Goal: Task Accomplishment & Management: Complete application form

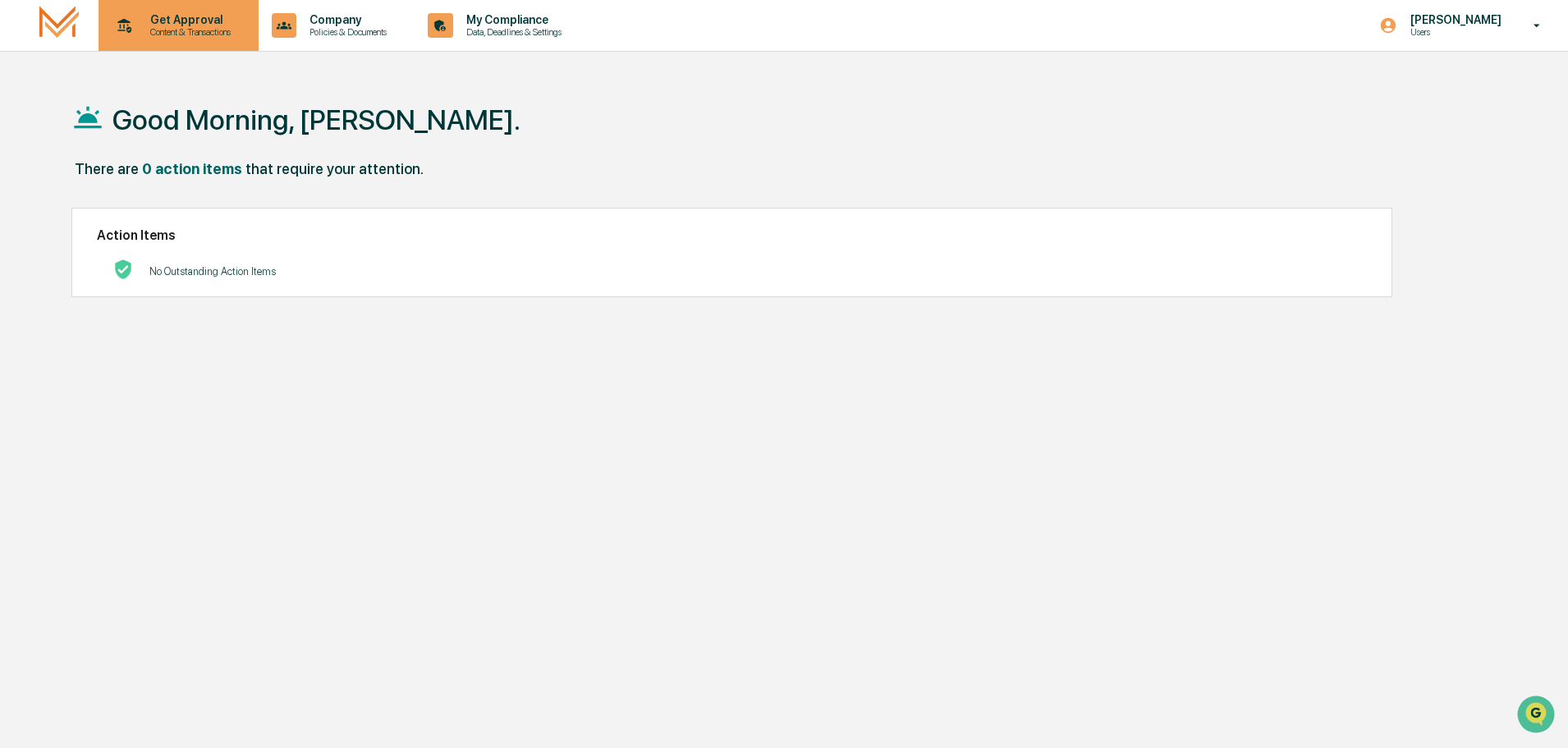
click at [198, 22] on p "Get Approval" at bounding box center [188, 20] width 101 height 13
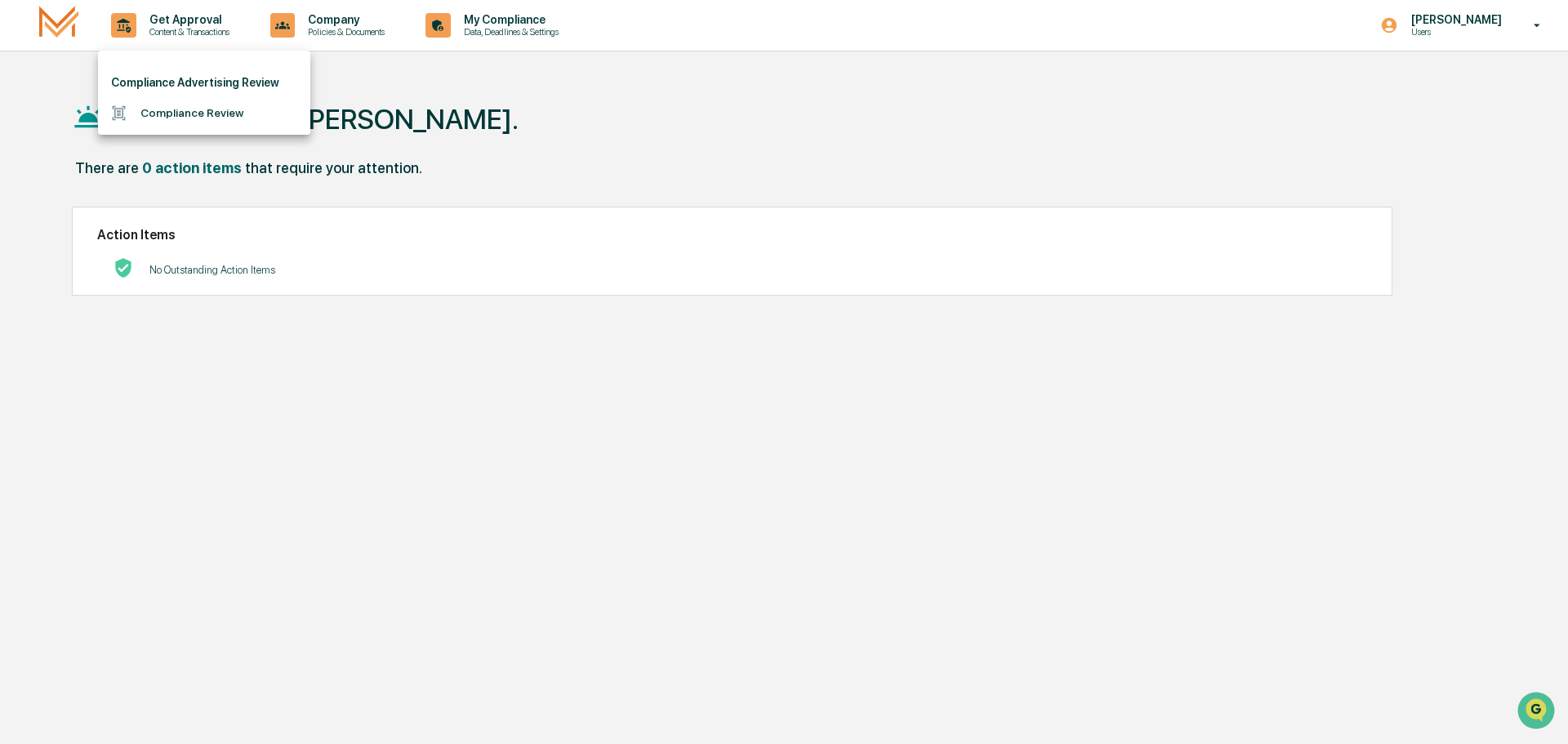
click at [637, 145] on div at bounding box center [784, 372] width 1568 height 744
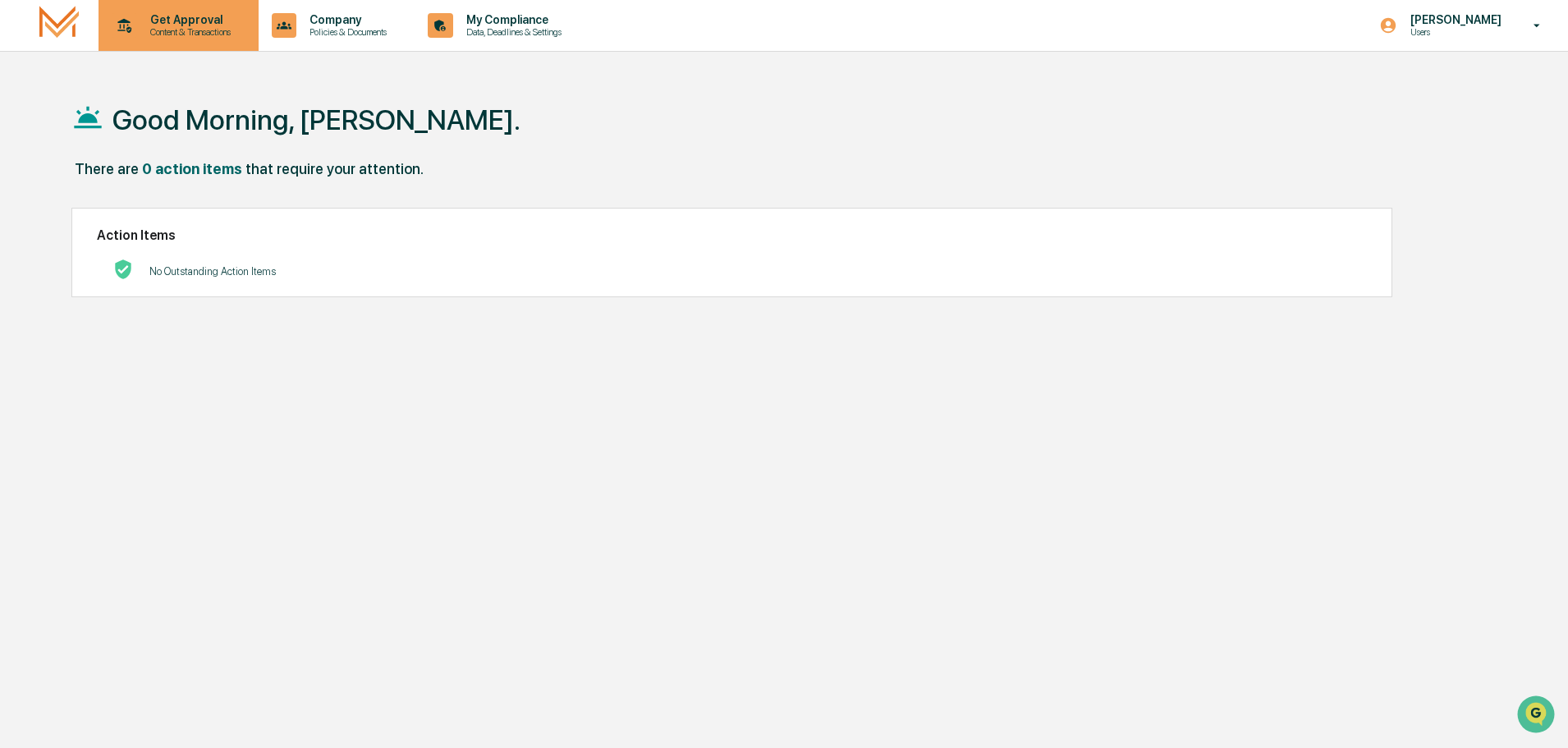
click at [130, 27] on icon at bounding box center [124, 26] width 26 height 26
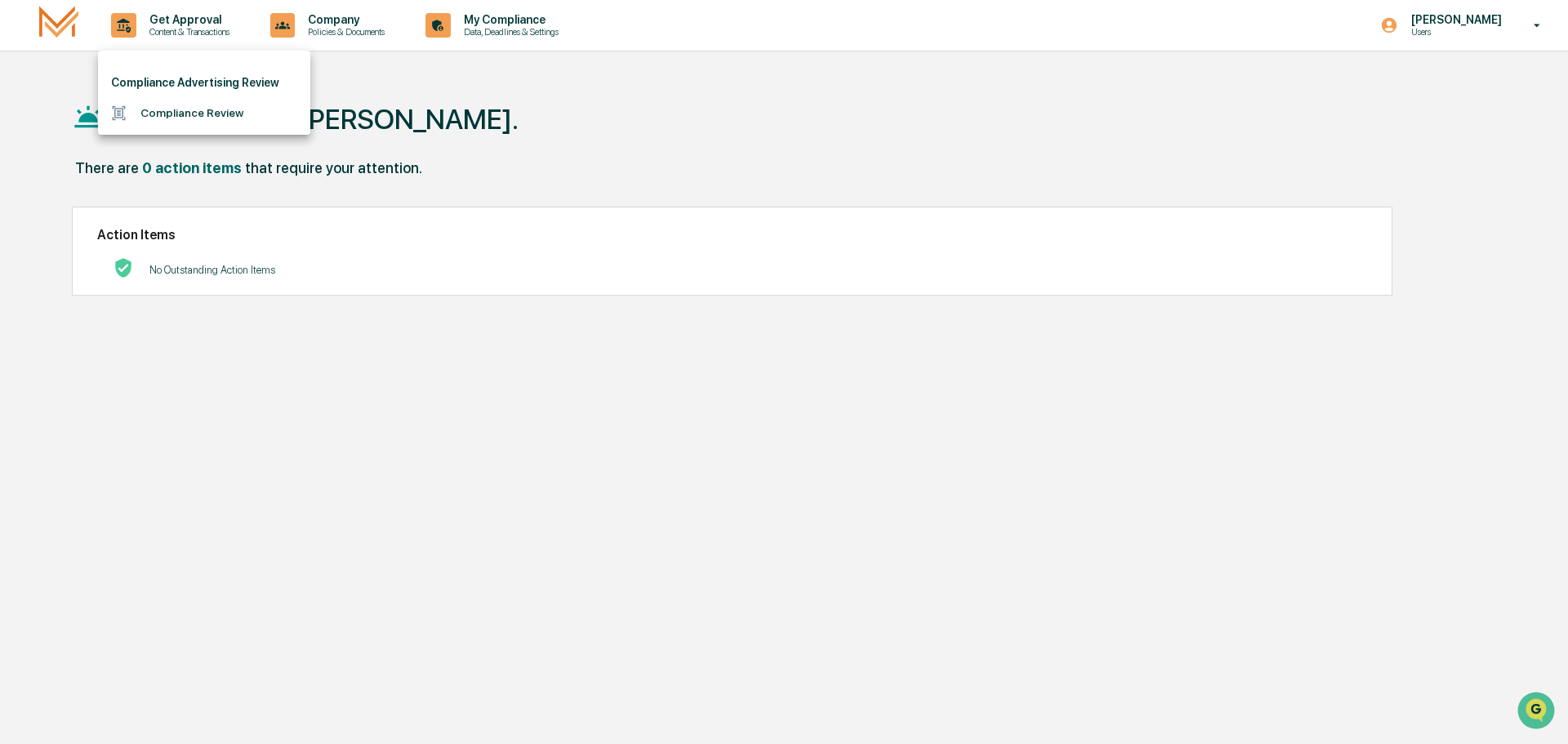
click at [587, 109] on div at bounding box center [784, 372] width 1568 height 744
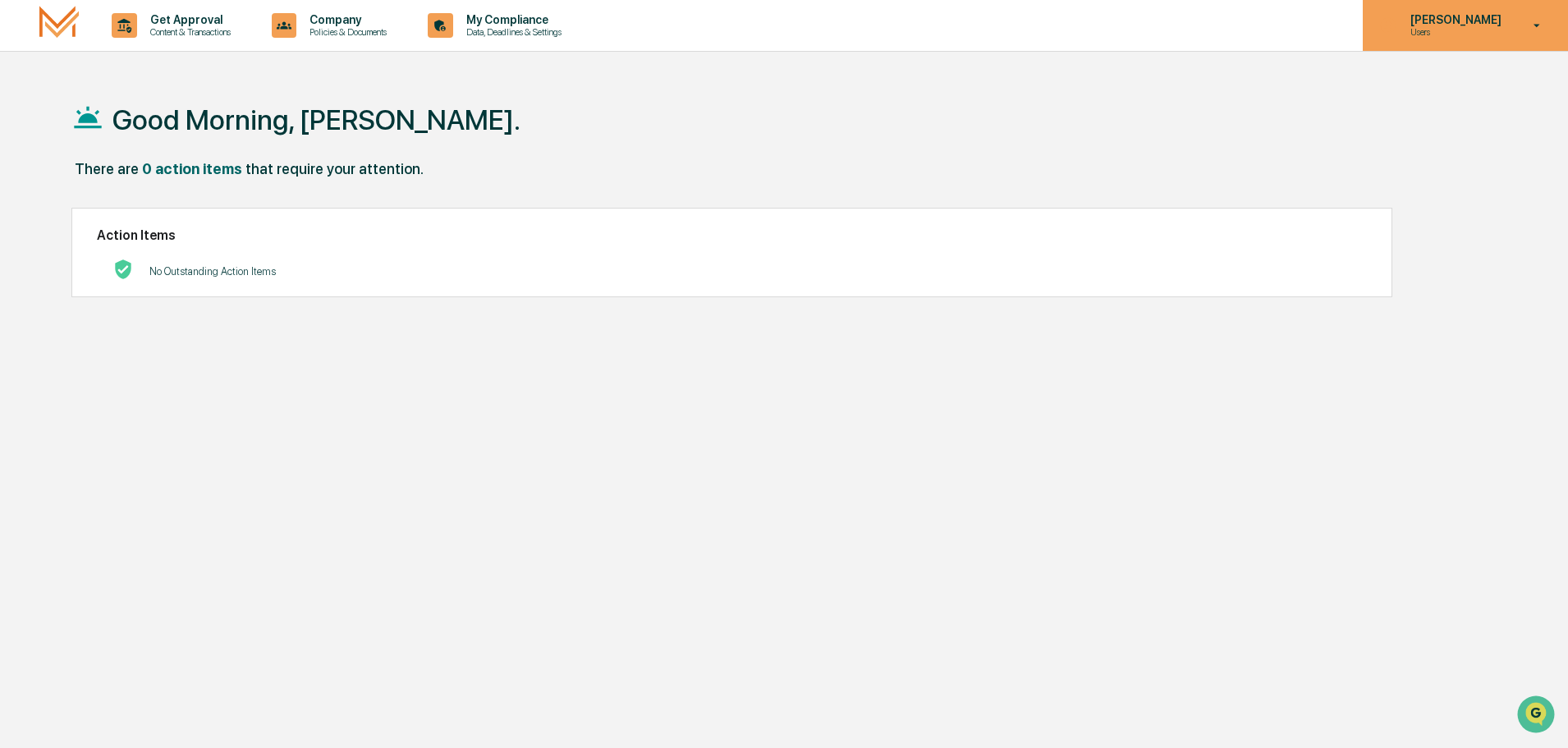
click at [1543, 33] on icon at bounding box center [1537, 26] width 28 height 16
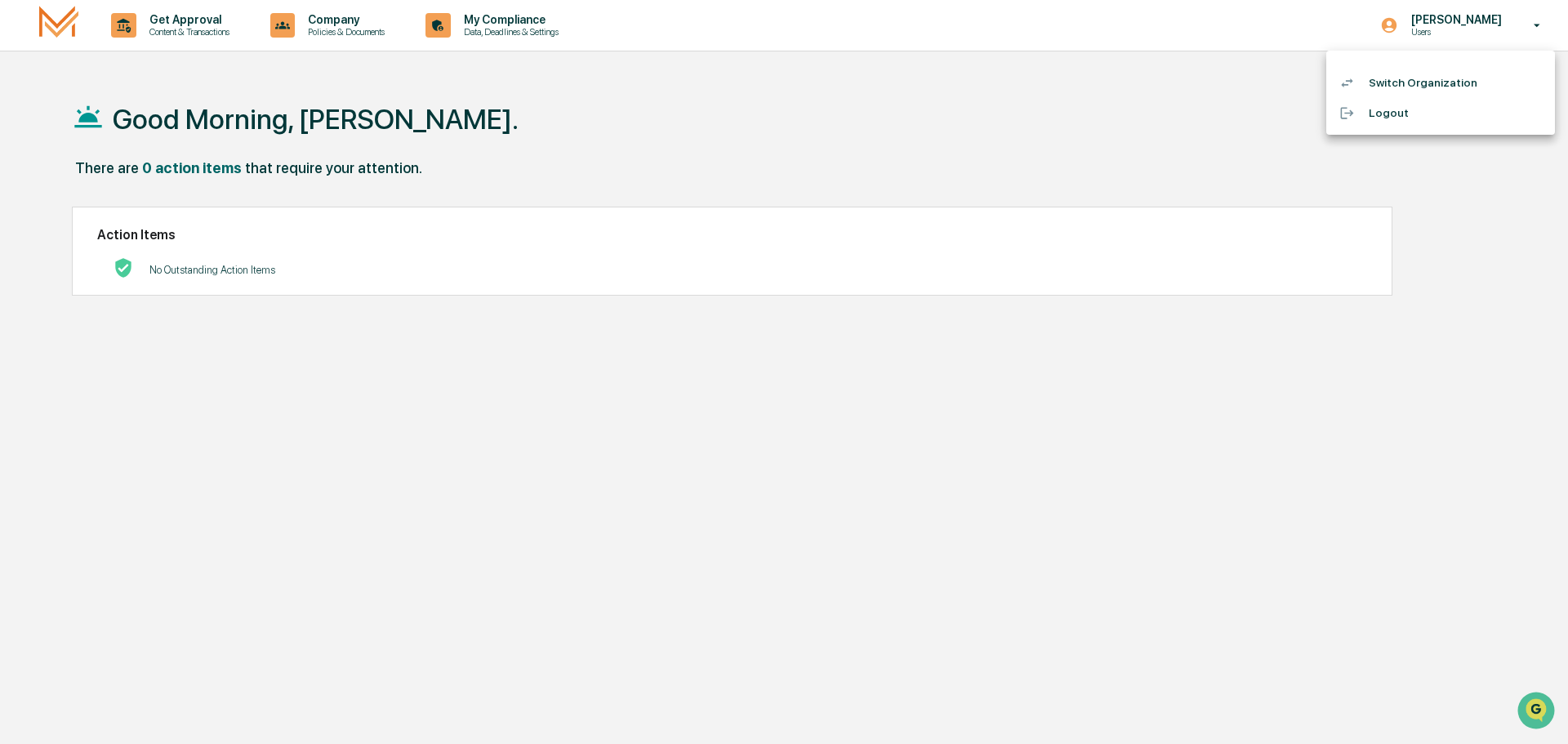
click at [448, 133] on div at bounding box center [784, 372] width 1568 height 744
click at [148, 233] on h2 "Action Items" at bounding box center [728, 234] width 1263 height 16
click at [44, 25] on img at bounding box center [58, 24] width 39 height 38
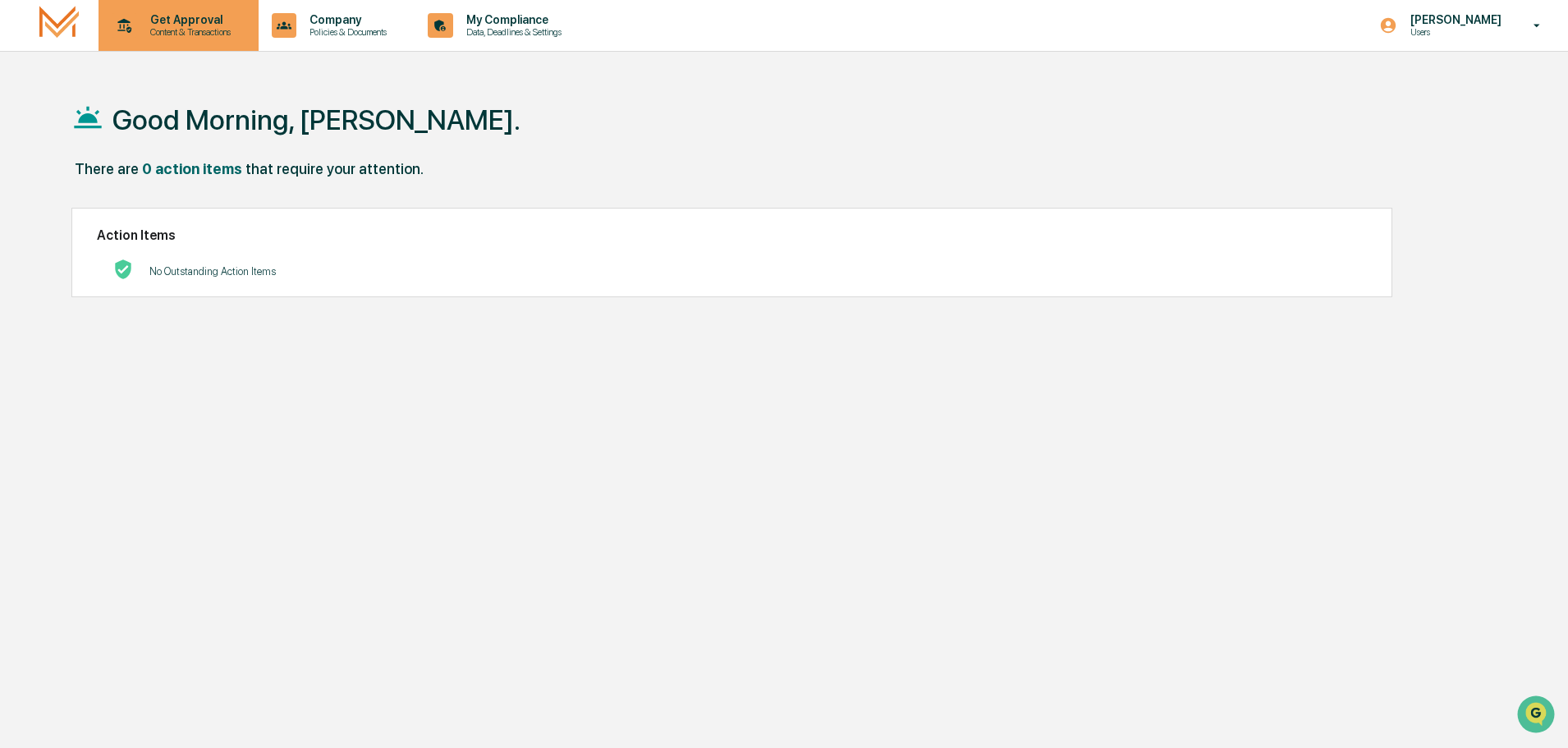
click at [178, 37] on p "Content & Transactions" at bounding box center [188, 32] width 101 height 12
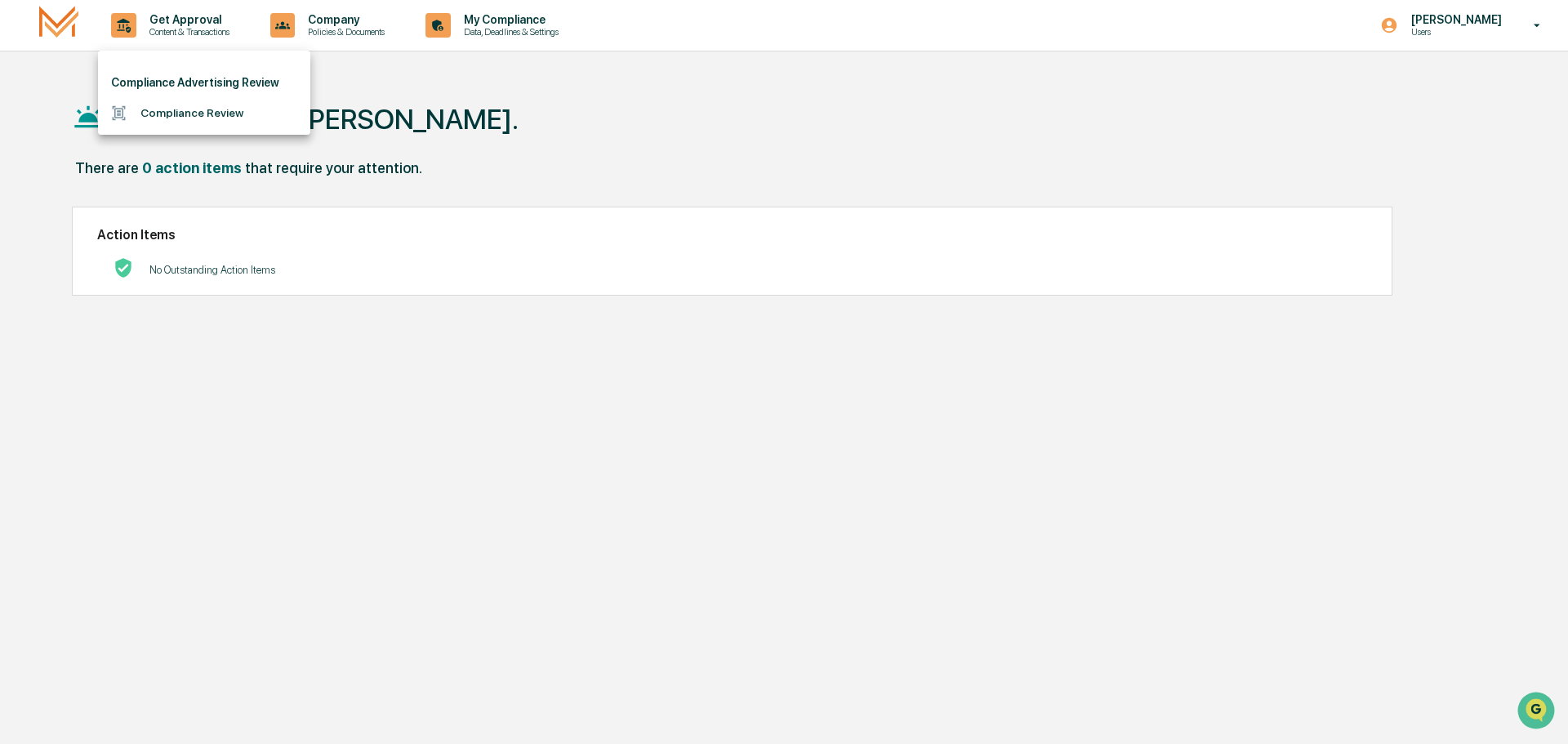
click at [174, 115] on li "Compliance Review" at bounding box center [205, 113] width 212 height 30
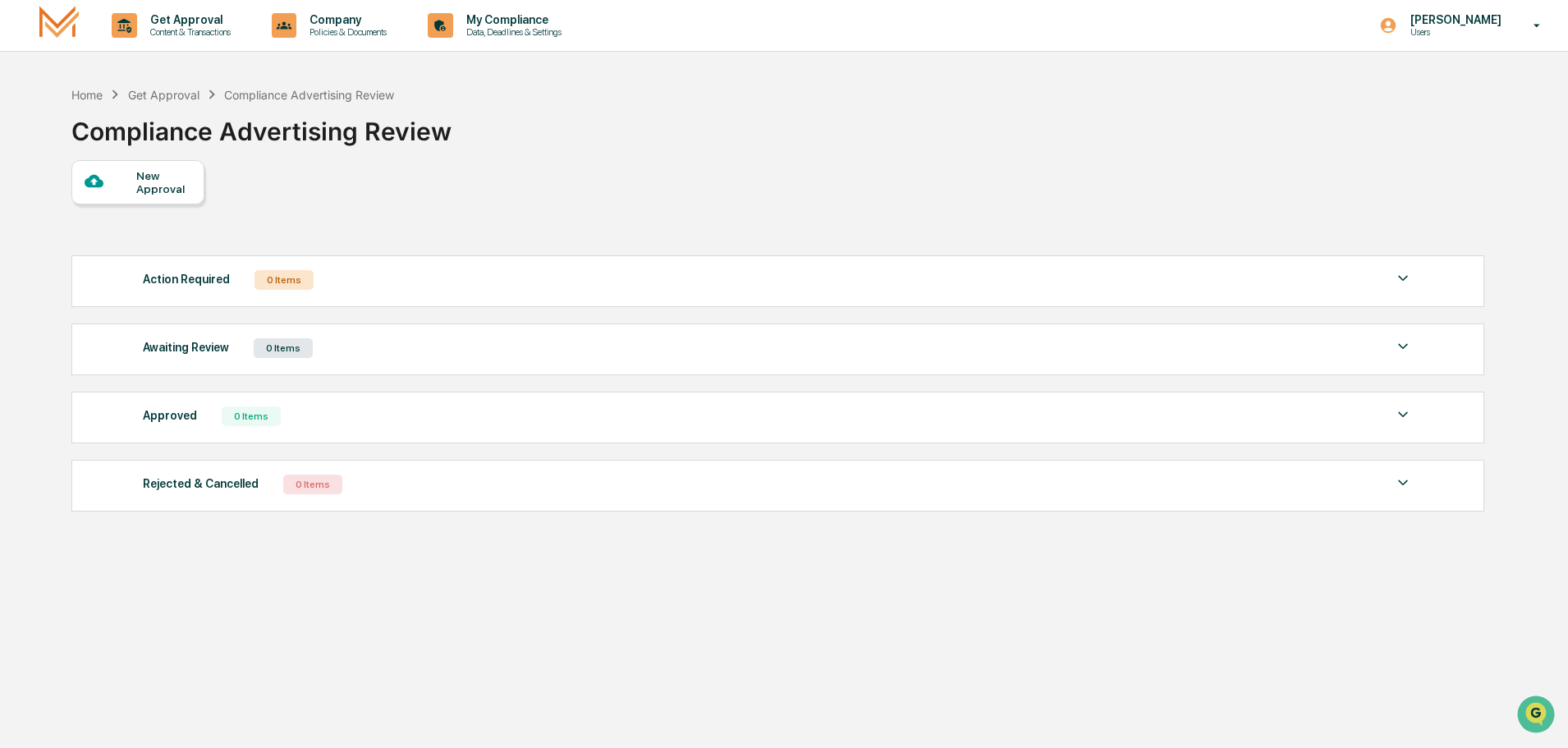
click at [153, 185] on div "New Approval" at bounding box center [164, 183] width 55 height 27
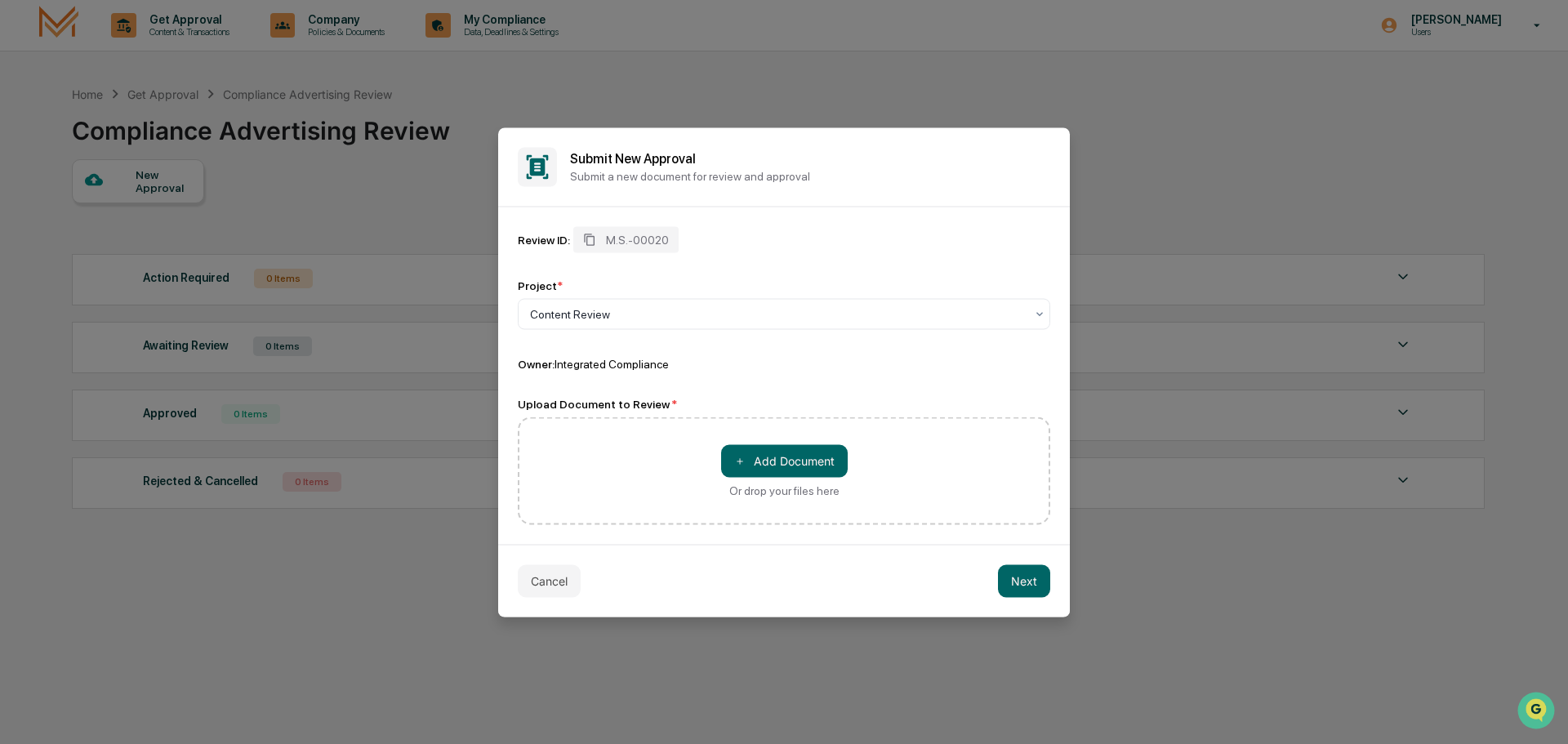
click at [925, 453] on div "＋ Add Document Or drop your files here" at bounding box center [784, 470] width 532 height 108
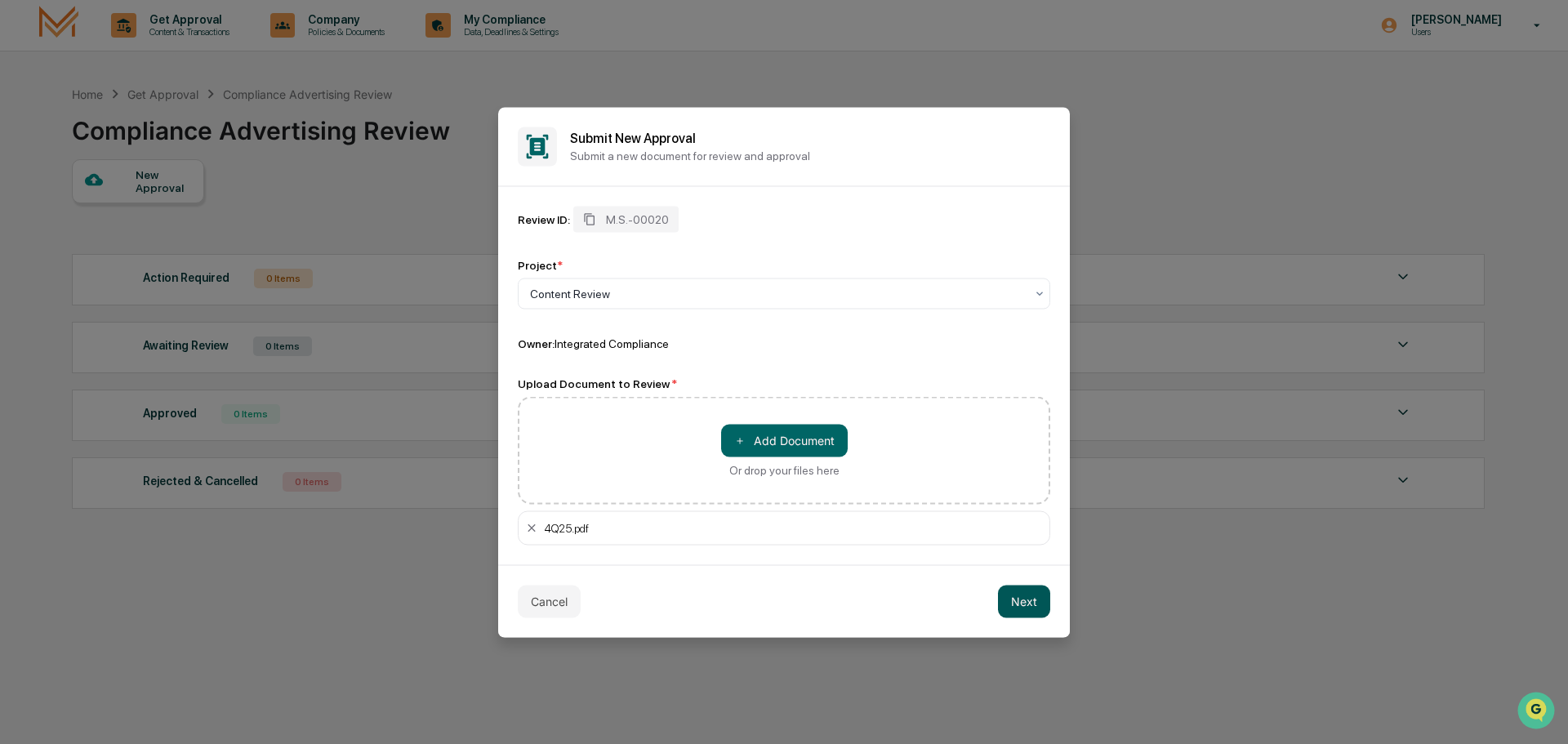
click at [1026, 594] on button "Next" at bounding box center [1023, 601] width 52 height 33
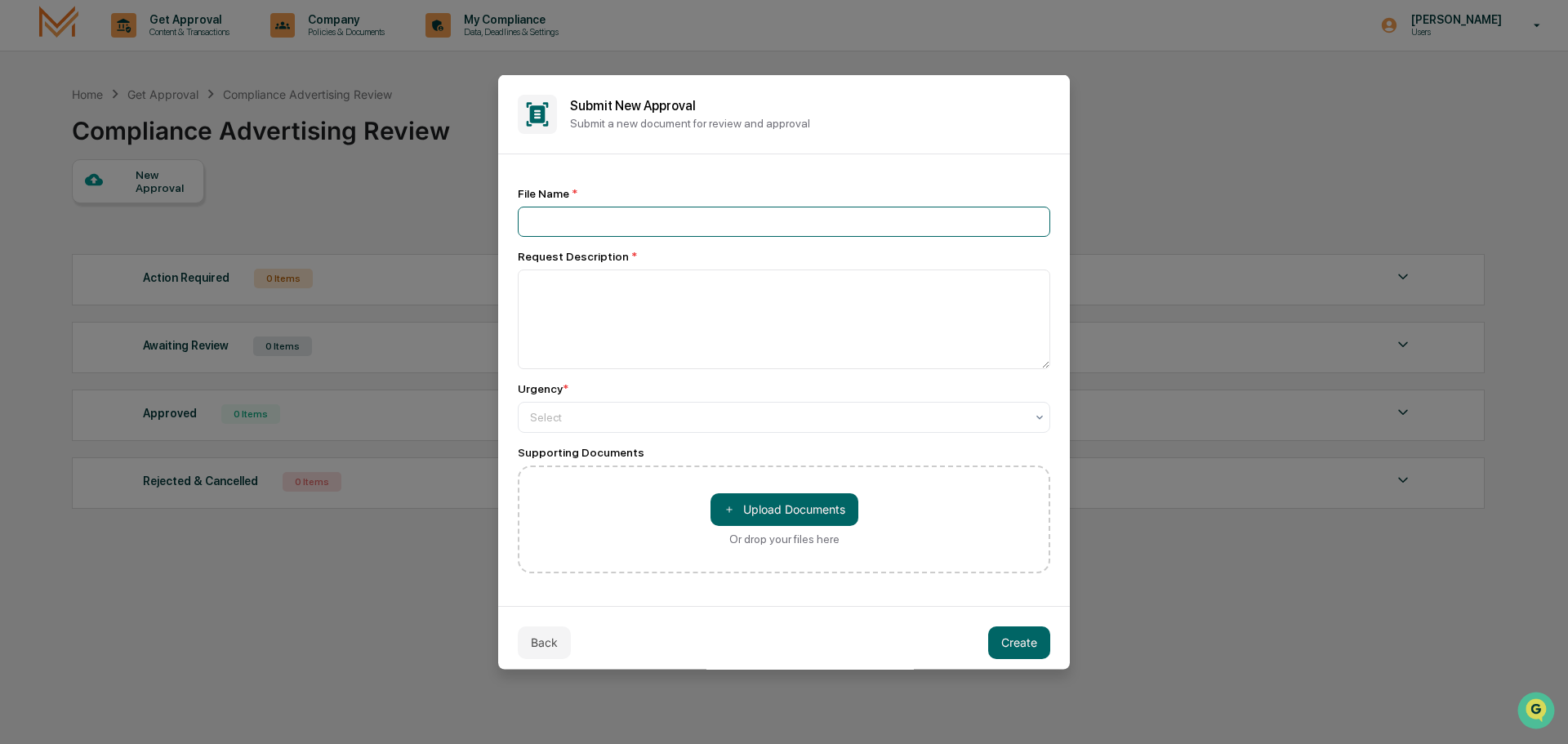
click at [756, 221] on input at bounding box center [784, 221] width 532 height 30
type input "**********"
click at [759, 291] on textarea at bounding box center [784, 318] width 532 height 100
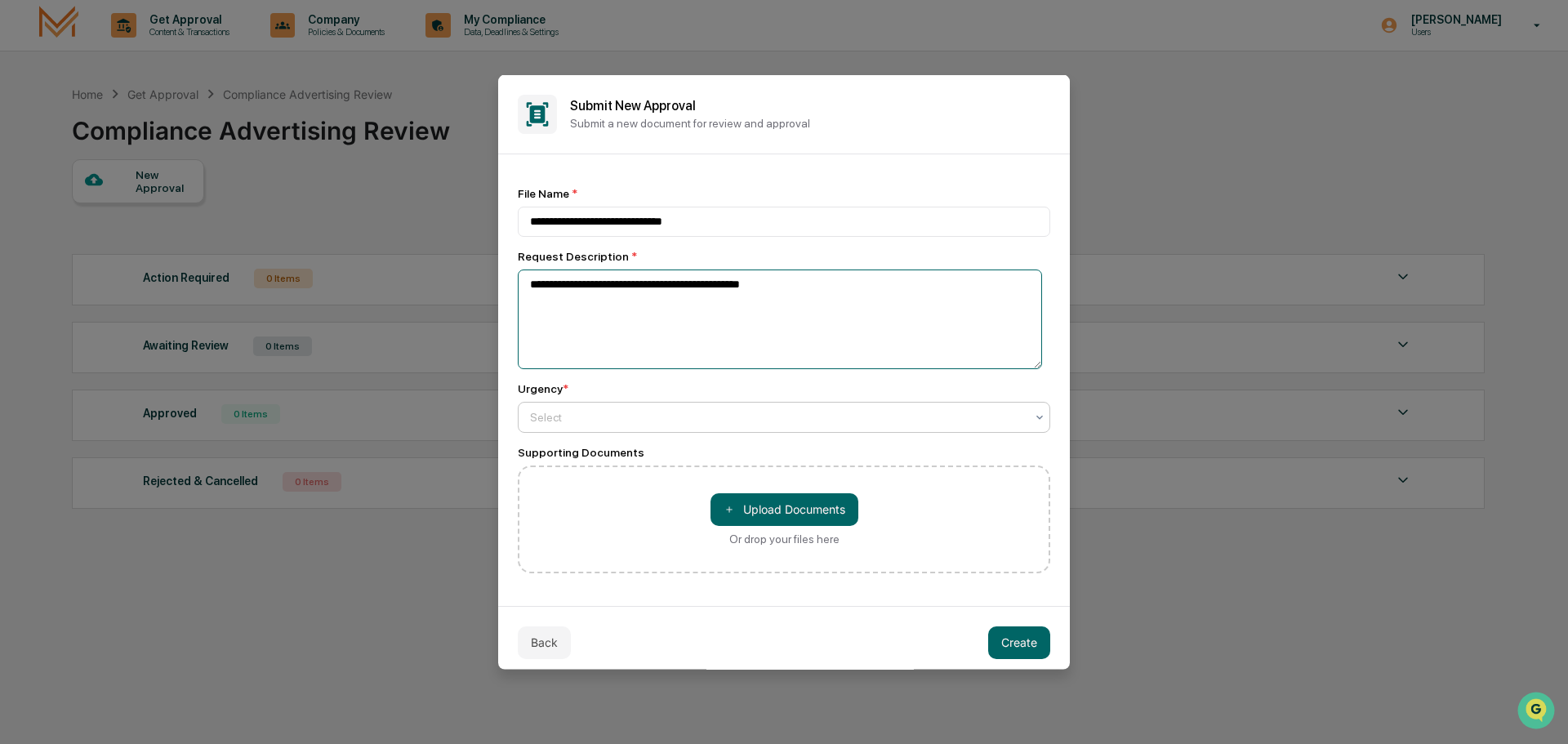
type textarea "**********"
click at [798, 422] on div at bounding box center [777, 416] width 495 height 16
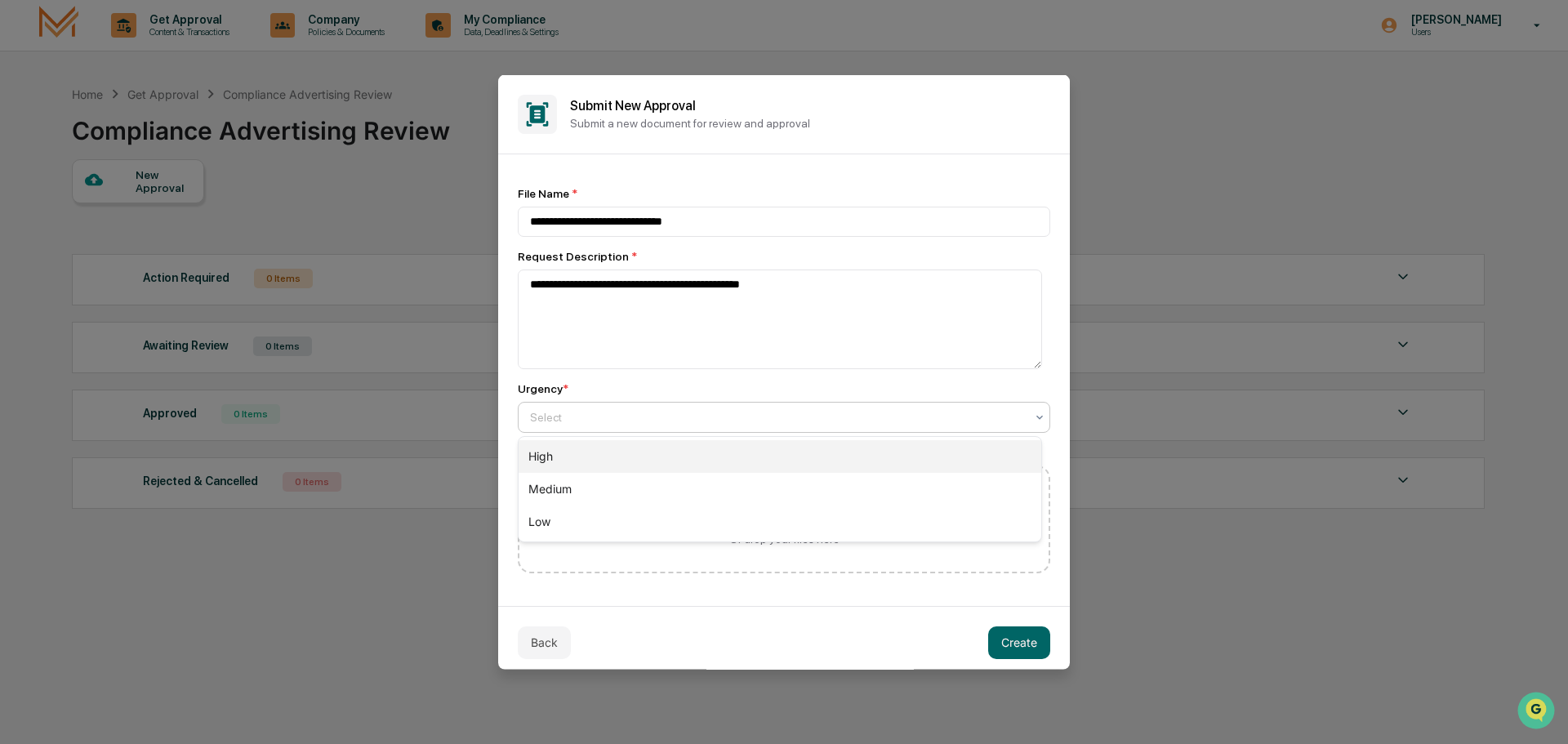
click at [756, 456] on div "High" at bounding box center [780, 456] width 522 height 33
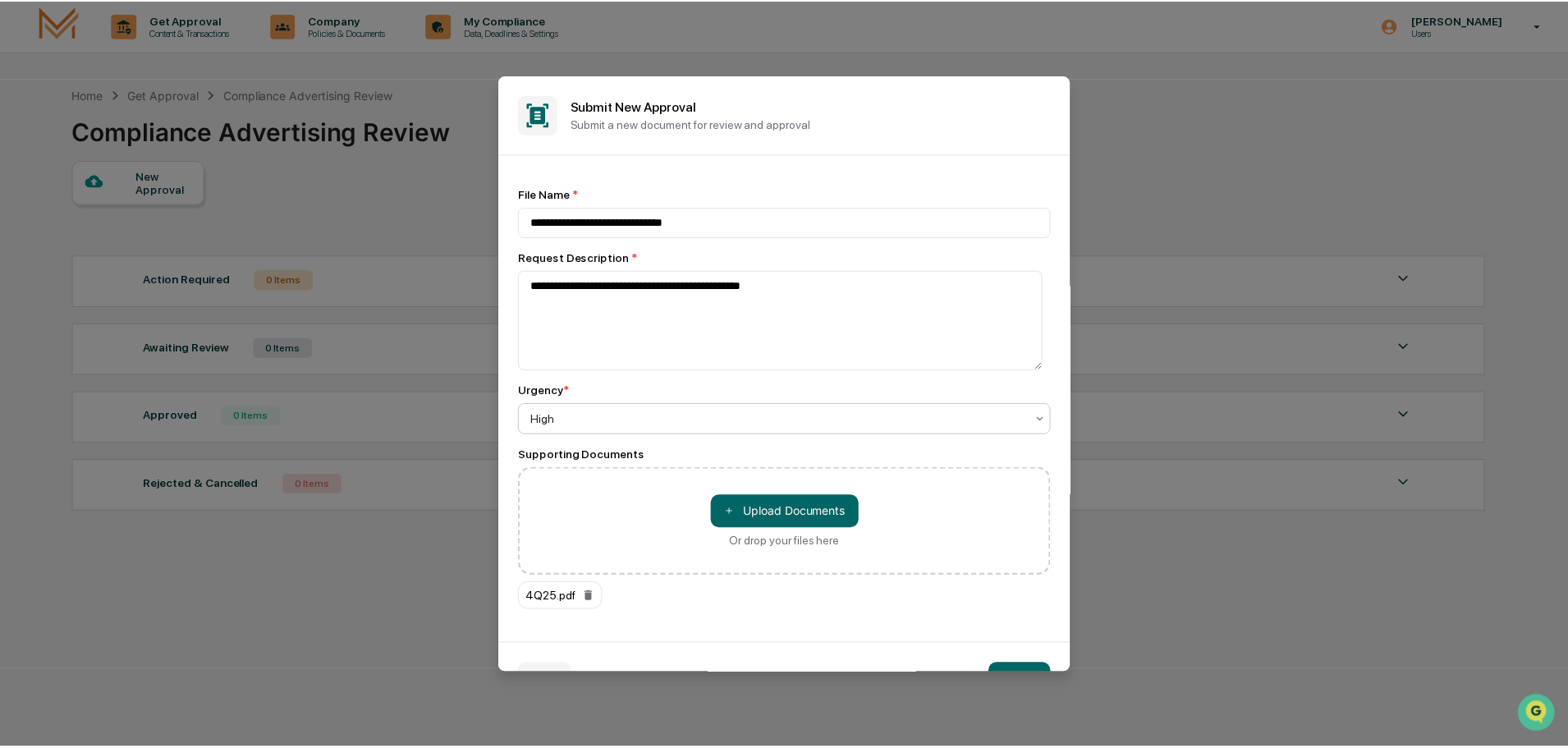
scroll to position [44, 0]
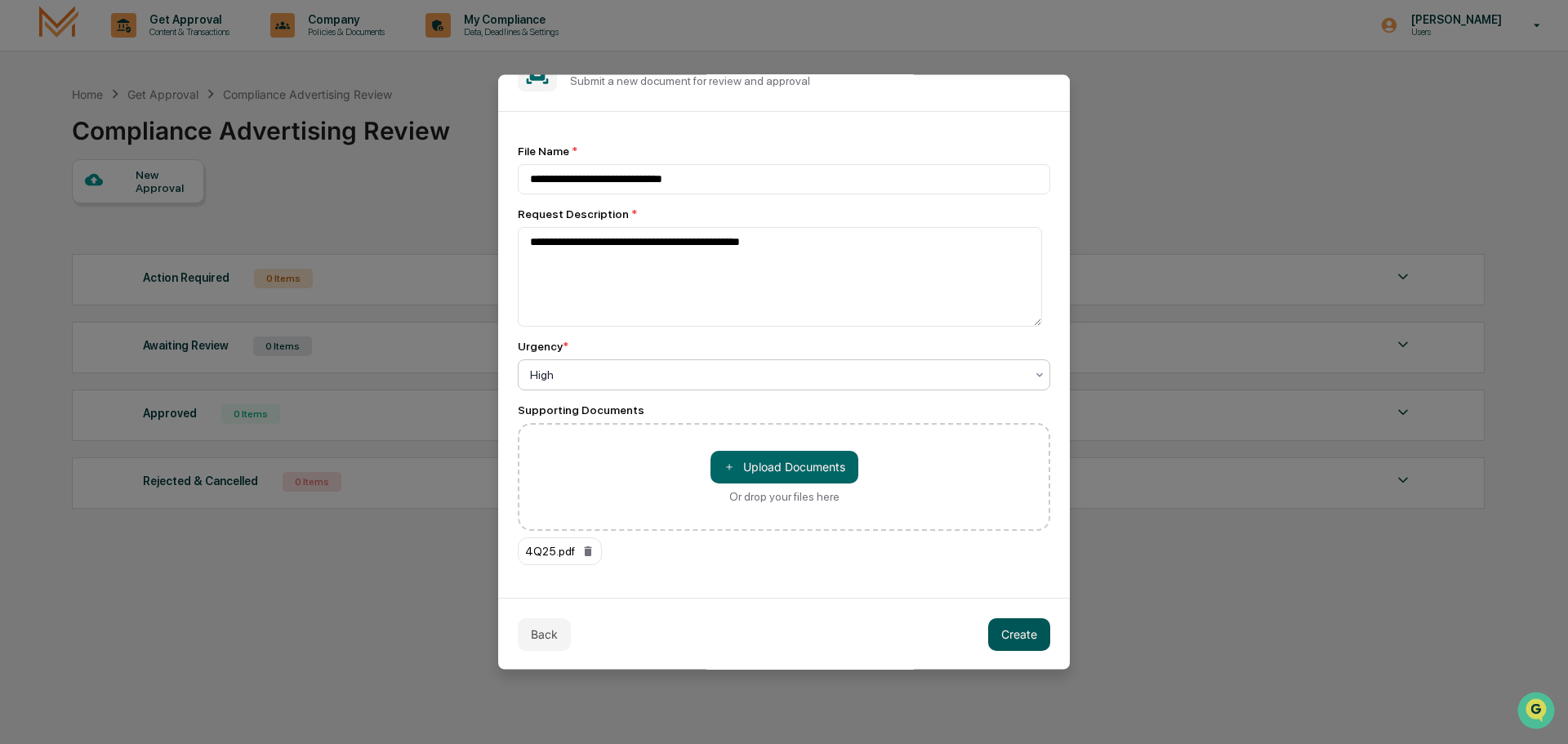
click at [1004, 630] on button "Create" at bounding box center [1019, 633] width 62 height 33
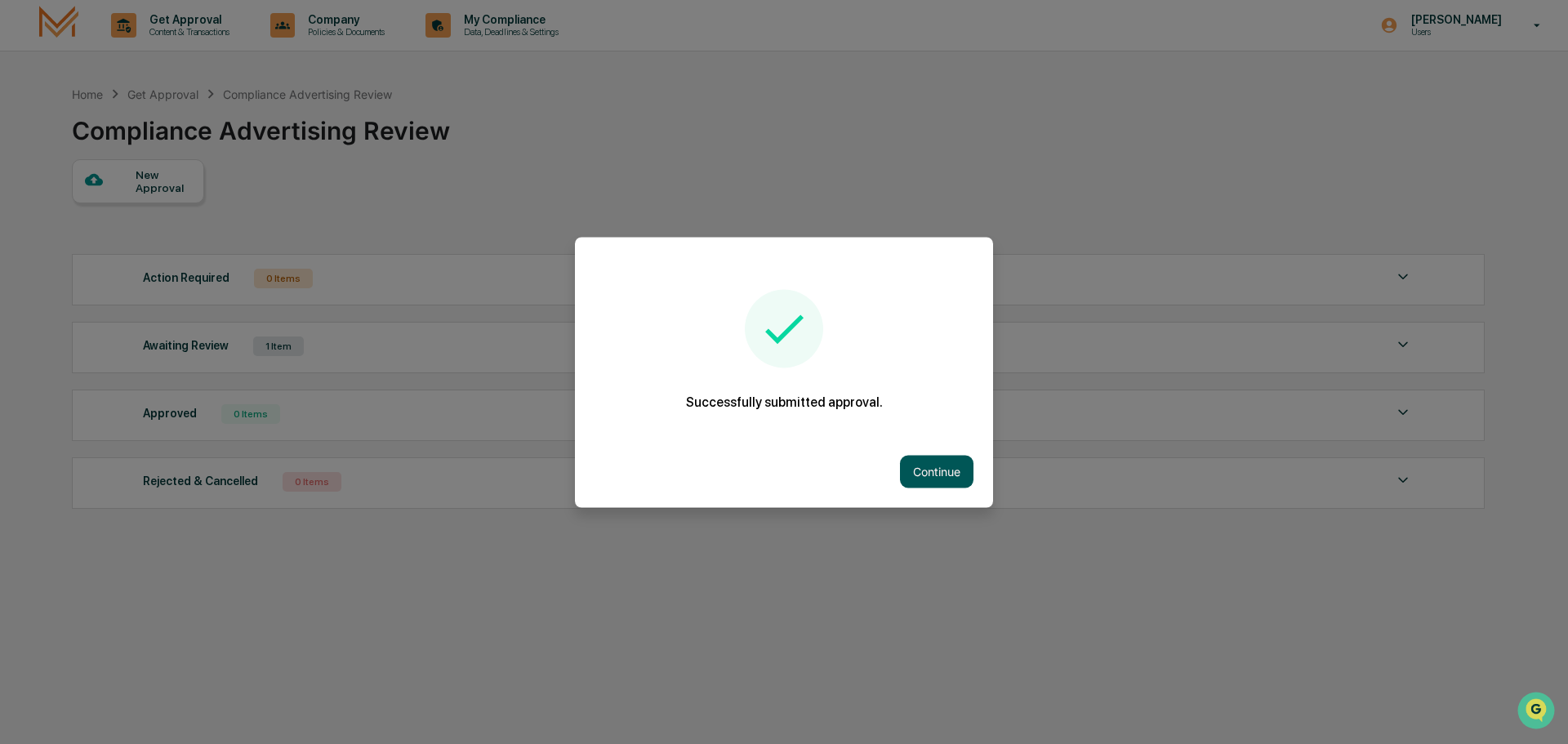
click at [935, 465] on button "Continue" at bounding box center [936, 471] width 73 height 33
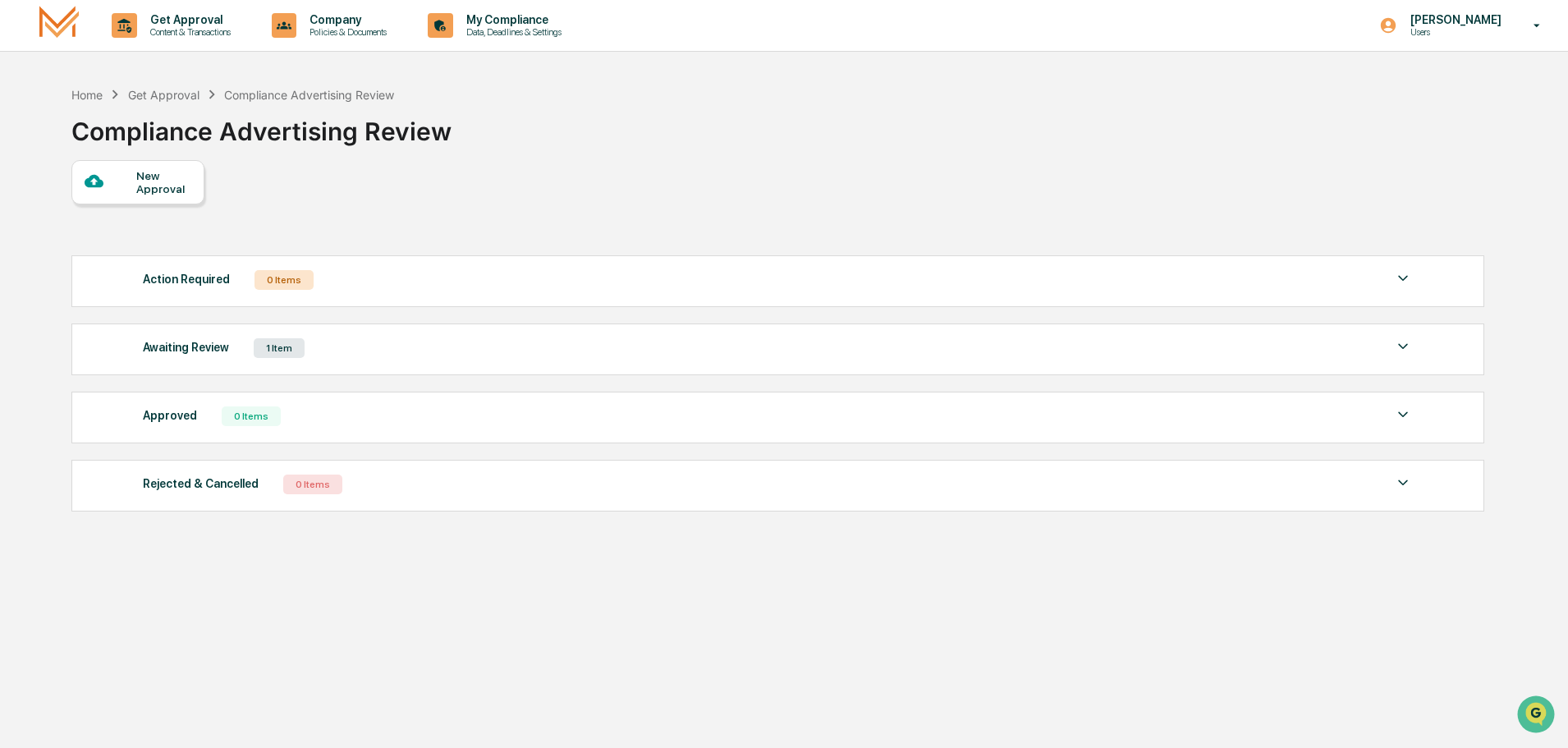
click at [779, 348] on div "Awaiting Review 1 Item" at bounding box center [777, 348] width 1270 height 23
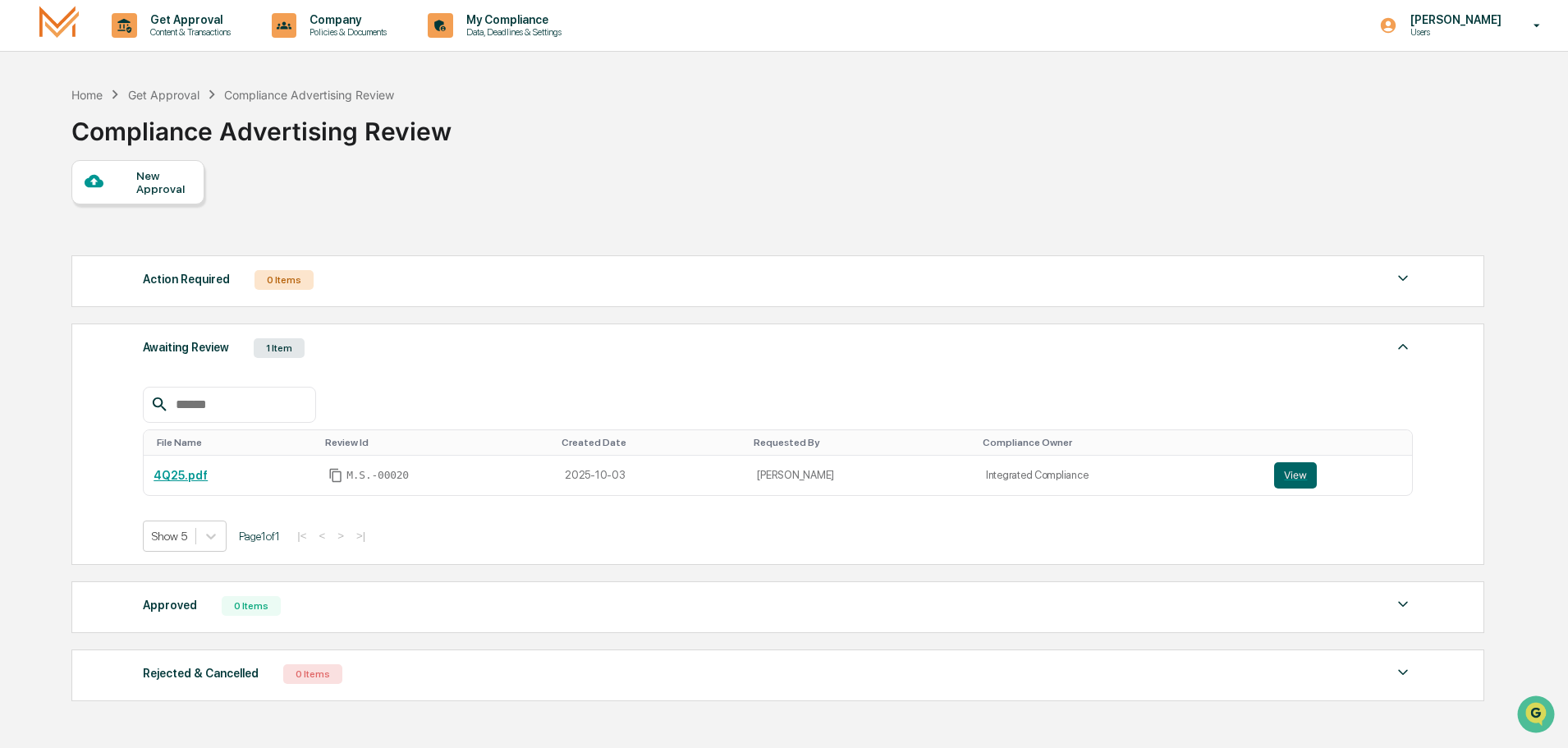
click at [779, 348] on div "Awaiting Review 1 Item" at bounding box center [777, 348] width 1270 height 23
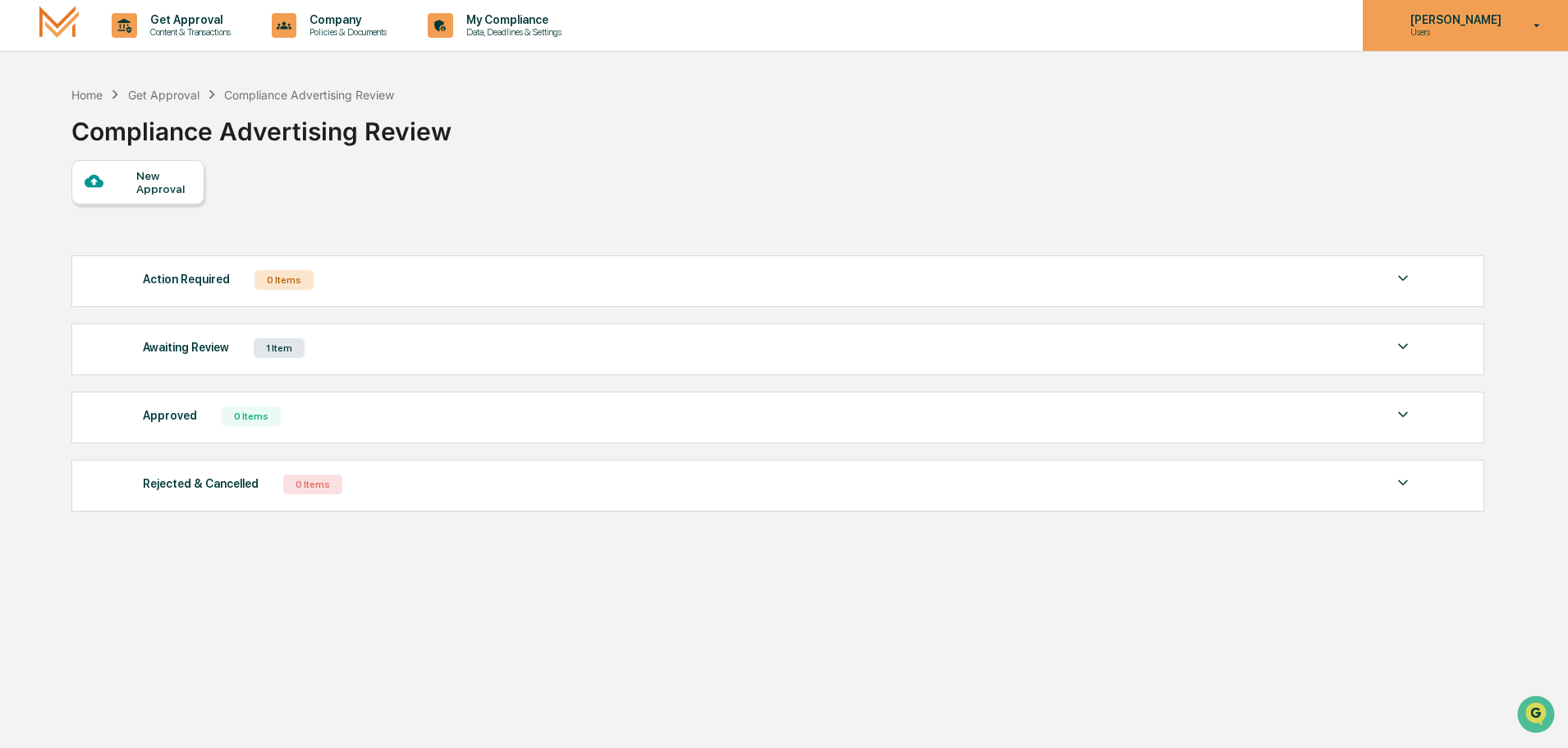
click at [1515, 18] on div "Krystal Taylor Users" at bounding box center [1465, 25] width 206 height 51
click at [1515, 18] on div at bounding box center [788, 374] width 1576 height 748
click at [953, 178] on div "New Approval Action Required 0 Items No data to display Show 5 Page 1 of 0 |< <…" at bounding box center [776, 340] width 1410 height 360
click at [594, 142] on div "Home Get Approval Compliance Advertising Review Compliance Advertising Review" at bounding box center [776, 119] width 1410 height 82
click at [563, 195] on div "New Approval Action Required 0 Items No data to display Show 5 Page 1 of 0 |< <…" at bounding box center [776, 340] width 1410 height 360
